Goal: Task Accomplishment & Management: Complete application form

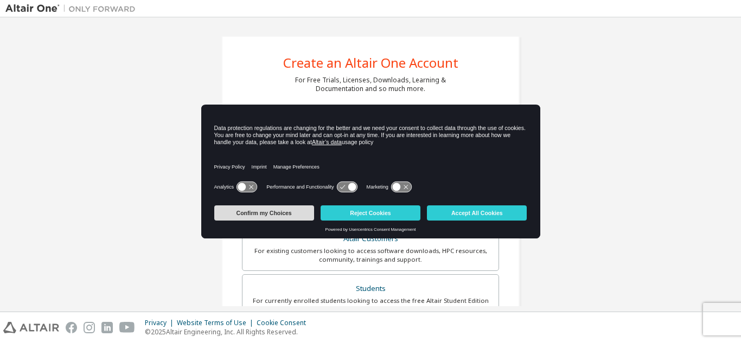
click at [289, 216] on button "Confirm my Choices" at bounding box center [264, 213] width 100 height 15
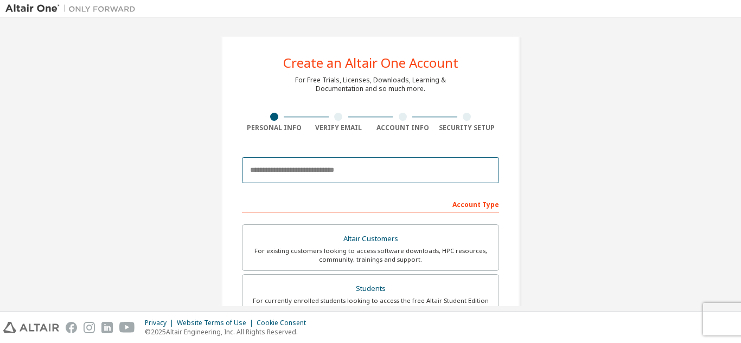
click at [332, 169] on input "email" at bounding box center [370, 170] width 257 height 26
click at [301, 168] on input "email" at bounding box center [370, 170] width 257 height 26
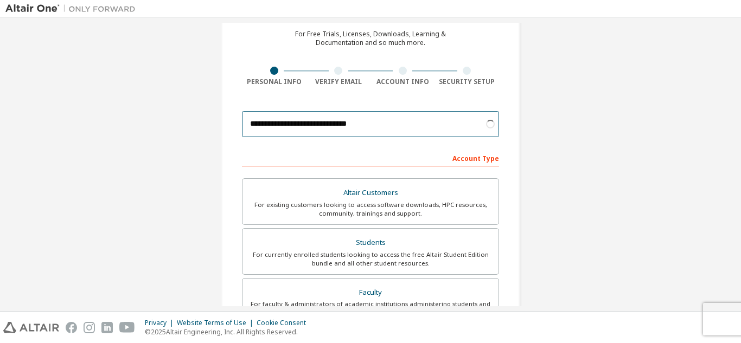
scroll to position [109, 0]
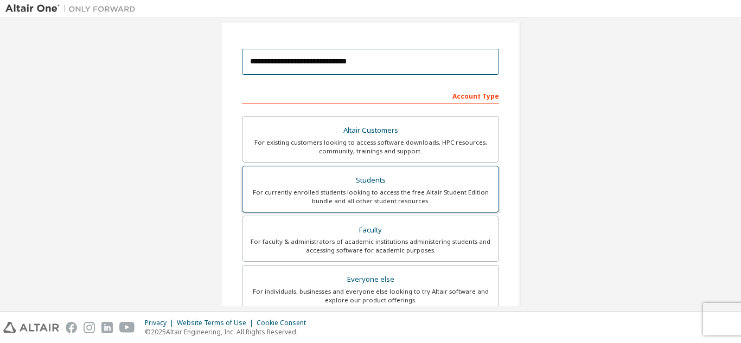
type input "**********"
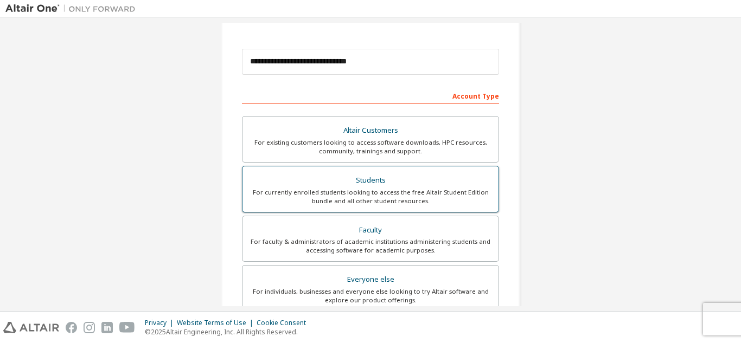
click at [418, 189] on div "For currently enrolled students looking to access the free Altair Student Editi…" at bounding box center [370, 196] width 243 height 17
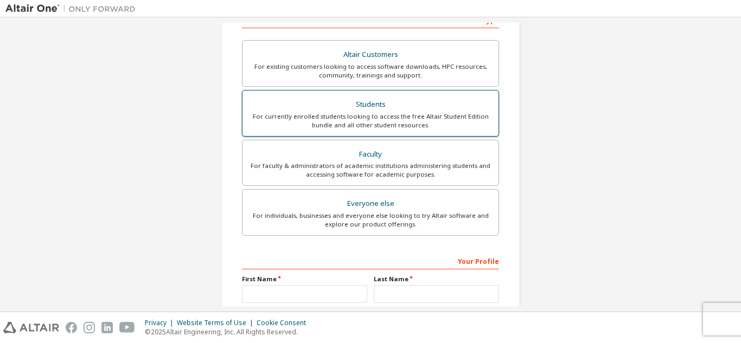
scroll to position [237, 0]
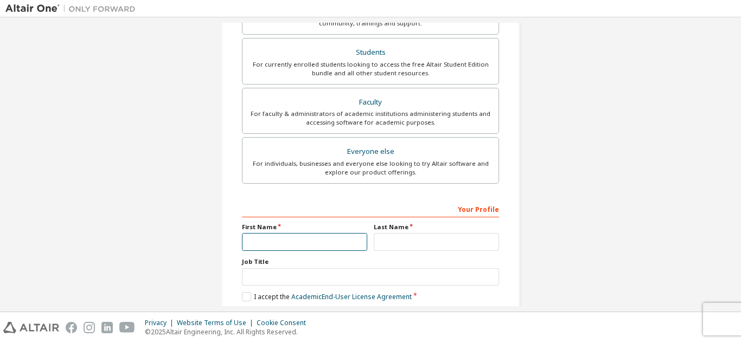
click at [324, 239] on input "text" at bounding box center [304, 242] width 125 height 18
type input "*"
type input "********"
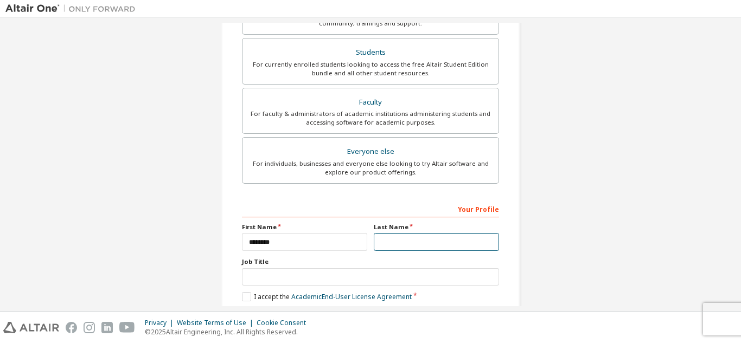
click at [424, 239] on input "text" at bounding box center [436, 242] width 125 height 18
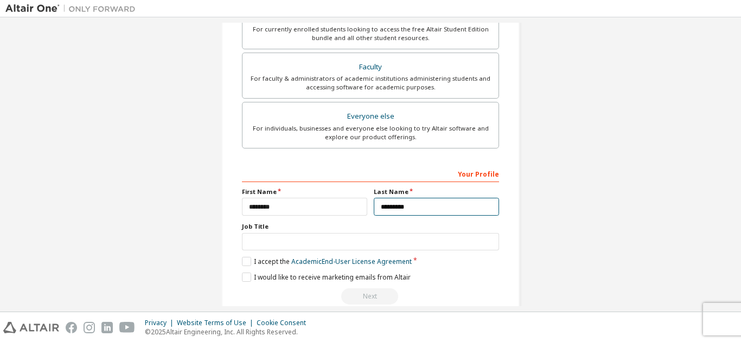
scroll to position [291, 0]
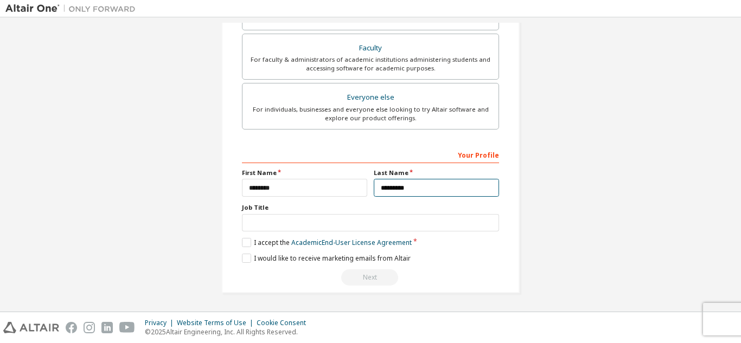
type input "*********"
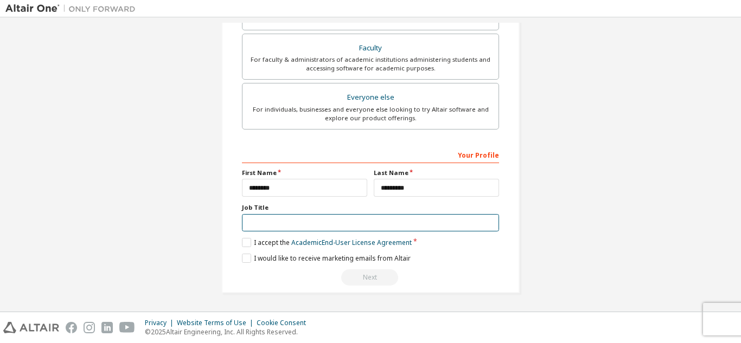
click at [330, 225] on input "text" at bounding box center [370, 223] width 257 height 18
type input "**"
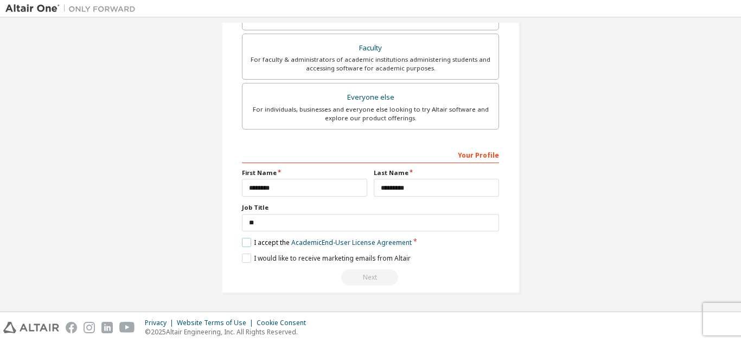
click at [243, 243] on label "I accept the Academic End-User License Agreement" at bounding box center [327, 242] width 170 height 9
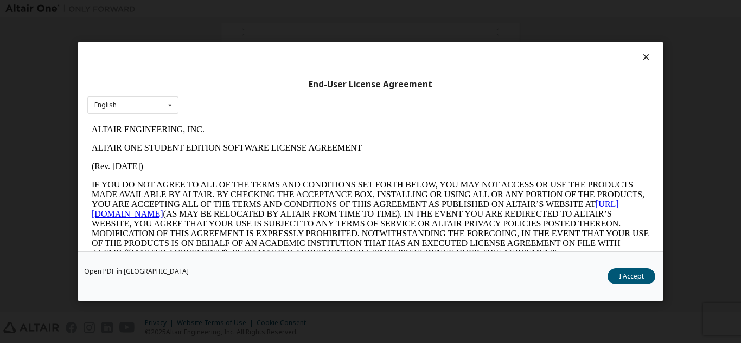
scroll to position [0, 0]
click at [629, 275] on button "I Accept" at bounding box center [632, 277] width 48 height 16
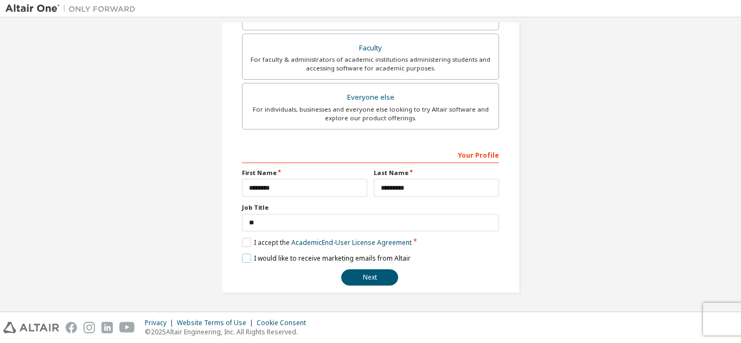
click at [245, 261] on label "I would like to receive marketing emails from Altair" at bounding box center [326, 258] width 169 height 9
click at [365, 278] on button "Next" at bounding box center [369, 278] width 57 height 16
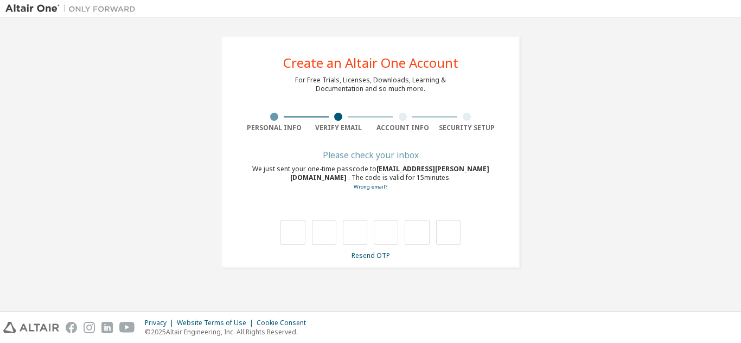
type input "*"
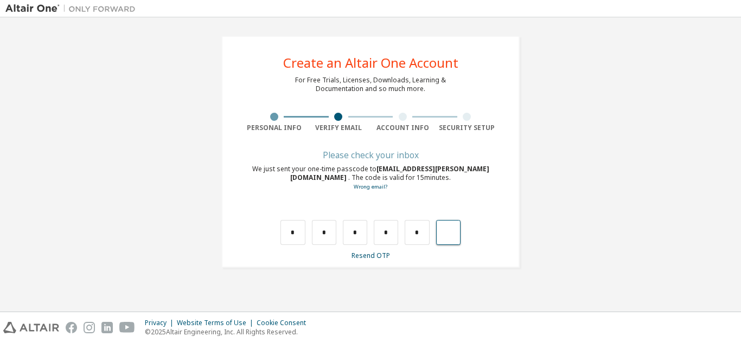
type input "*"
